Goal: Information Seeking & Learning: Learn about a topic

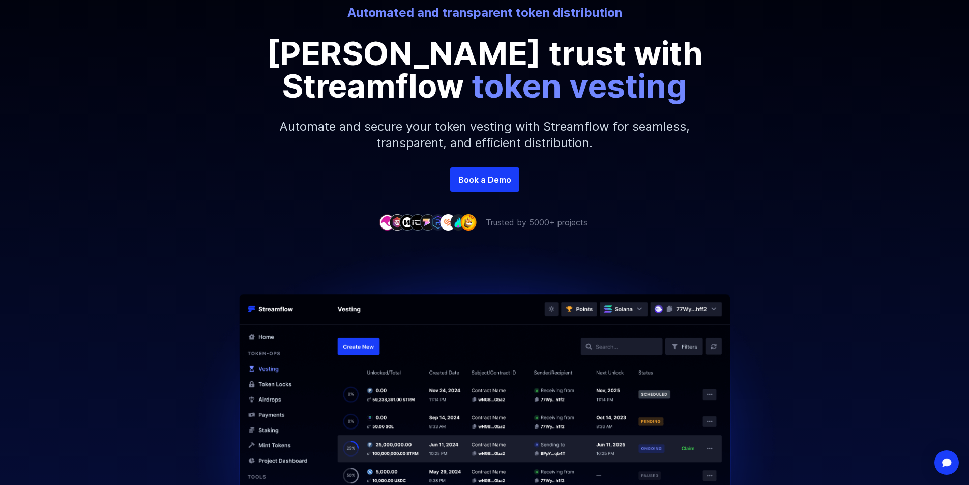
scroll to position [344, 0]
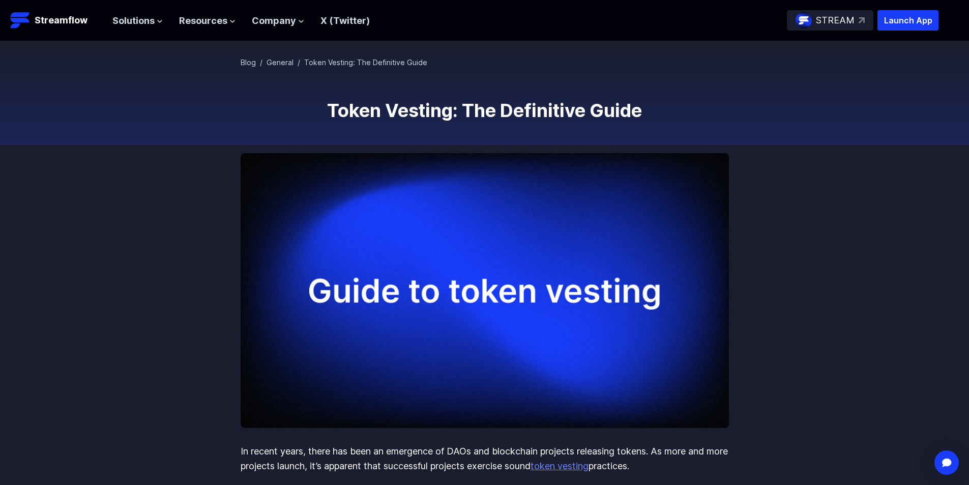
scroll to position [51, 0]
